Goal: Information Seeking & Learning: Learn about a topic

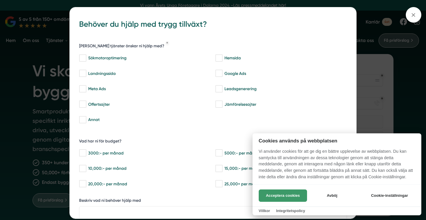
click at [297, 195] on button "Acceptera cookies" at bounding box center [283, 195] width 48 height 12
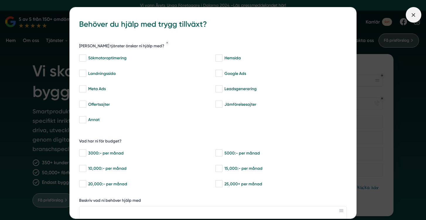
click at [410, 15] on icon at bounding box center [413, 15] width 6 height 6
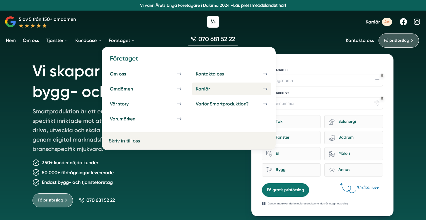
click at [210, 84] on link "Karriär" at bounding box center [231, 88] width 79 height 13
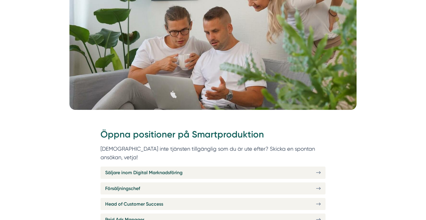
scroll to position [244, 0]
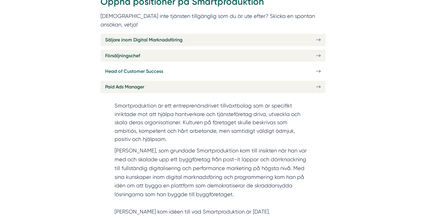
click at [147, 67] on span "Head of Customer Success" at bounding box center [134, 70] width 58 height 7
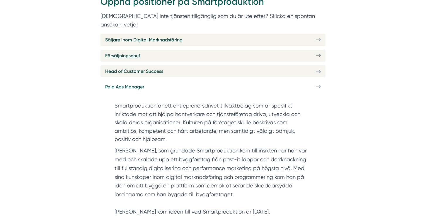
click at [120, 83] on span "Paid Ads Manager" at bounding box center [124, 86] width 39 height 7
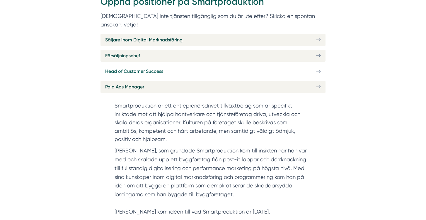
click at [109, 67] on span "Head of Customer Success" at bounding box center [134, 70] width 58 height 7
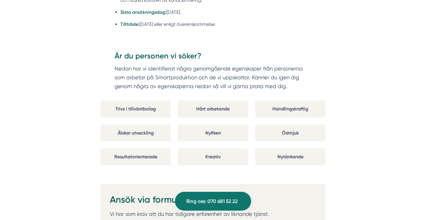
scroll to position [1059, 0]
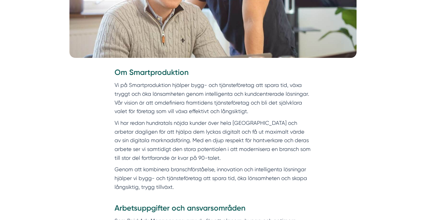
scroll to position [283, 0]
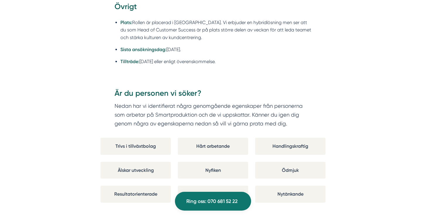
scroll to position [1037, 0]
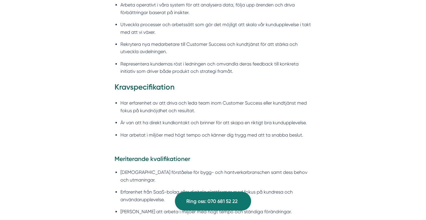
scroll to position [581, 0]
